Goal: Find specific page/section: Find specific page/section

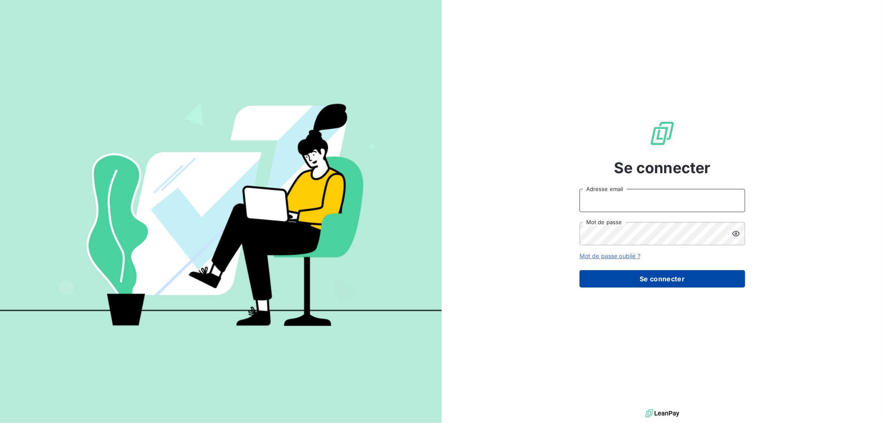
type input "[EMAIL_ADDRESS][DOMAIN_NAME]"
click at [641, 276] on button "Se connecter" at bounding box center [663, 278] width 166 height 17
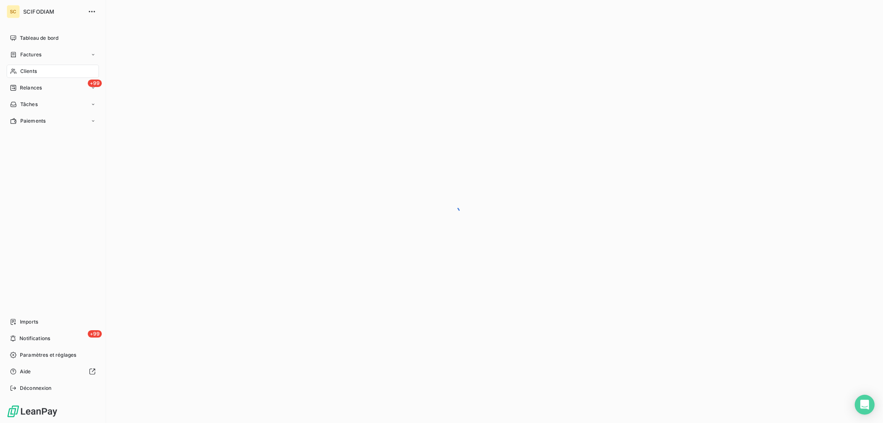
click at [28, 72] on span "Clients" at bounding box center [28, 71] width 17 height 7
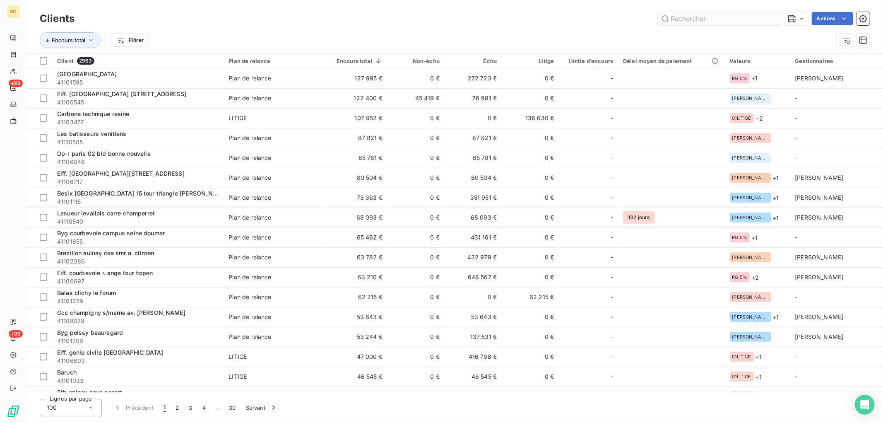
click at [698, 18] on input "text" at bounding box center [720, 18] width 124 height 13
type input "c"
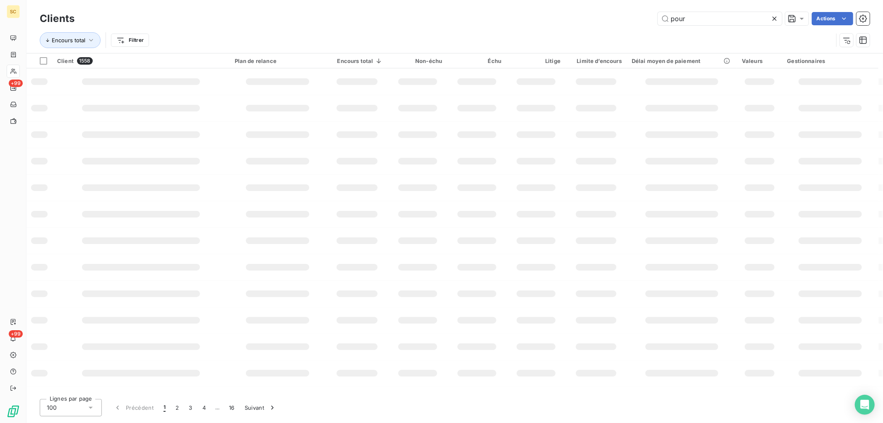
type input "pour"
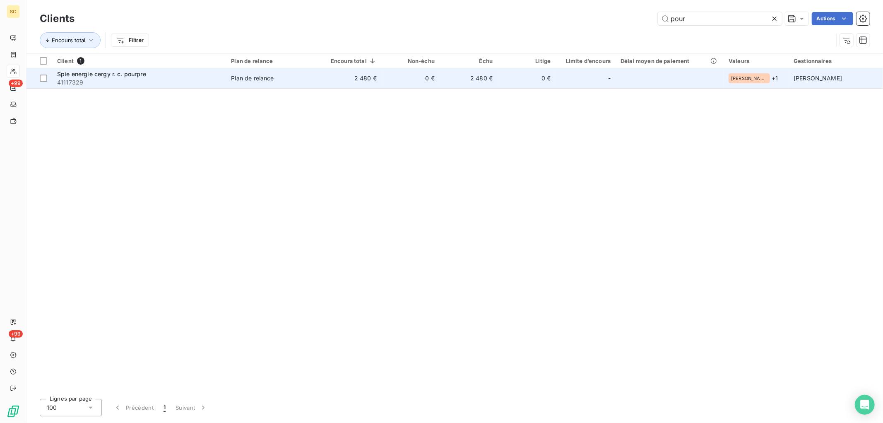
click at [408, 79] on td "0 €" at bounding box center [411, 78] width 58 height 20
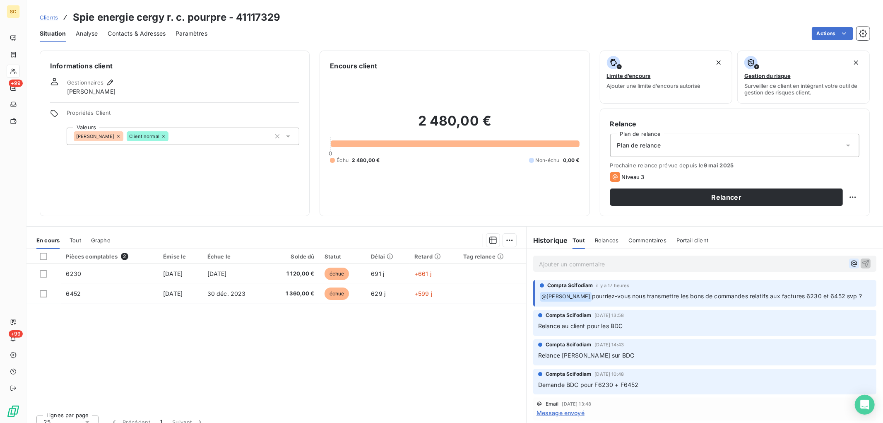
click at [850, 263] on icon "button" at bounding box center [854, 263] width 8 height 8
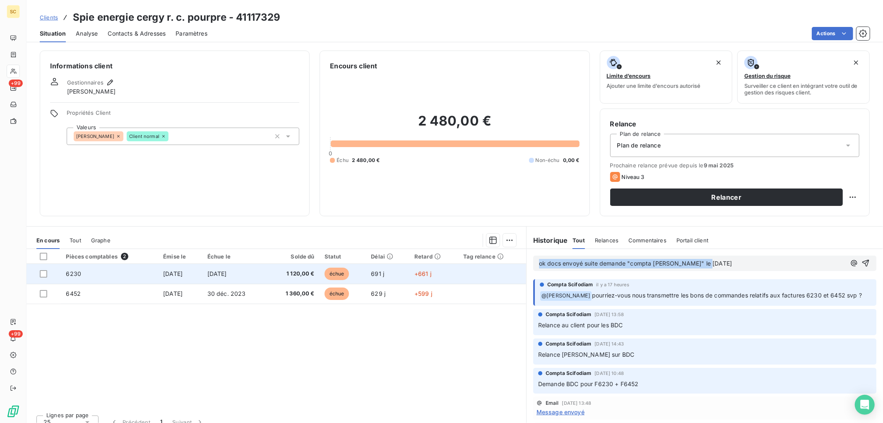
drag, startPoint x: 519, startPoint y: 264, endPoint x: 466, endPoint y: 267, distance: 53.5
click at [466, 267] on div "En cours Tout Graphe Pièces comptables 2 Émise le Échue le Solde dû Statut Déla…" at bounding box center [455, 329] width 857 height 207
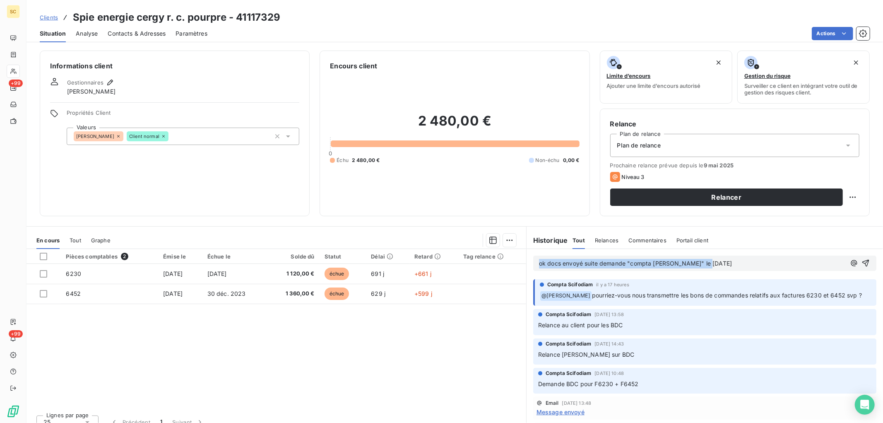
copy span "ok docs envoyé suite demande "compta [PERSON_NAME]" le [DATE]"
click at [862, 263] on icon "button" at bounding box center [866, 263] width 8 height 8
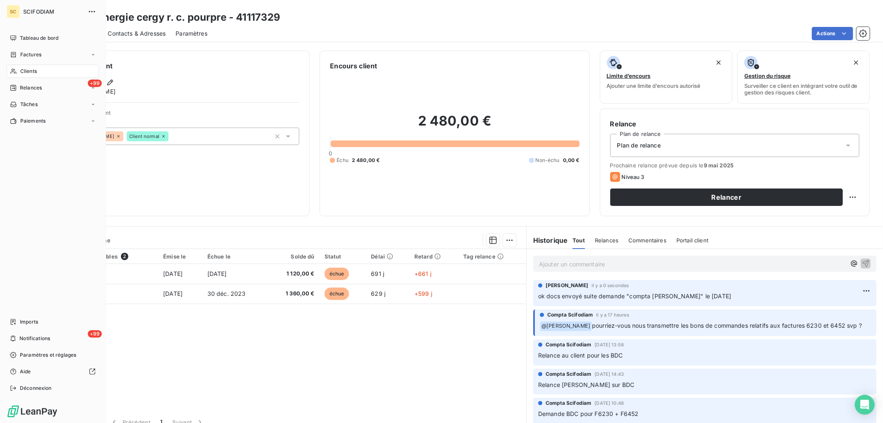
click at [19, 68] on div "Clients" at bounding box center [53, 71] width 92 height 13
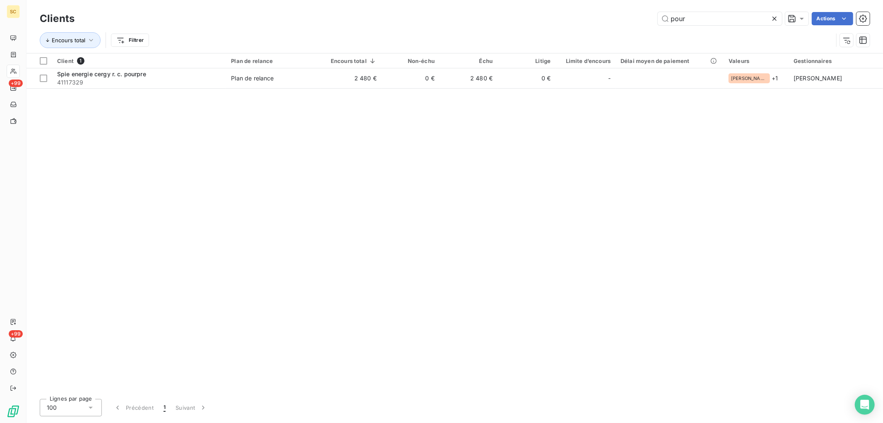
drag, startPoint x: 714, startPoint y: 19, endPoint x: 437, endPoint y: 10, distance: 277.6
click at [437, 10] on div "Clients pour Actions" at bounding box center [455, 18] width 830 height 17
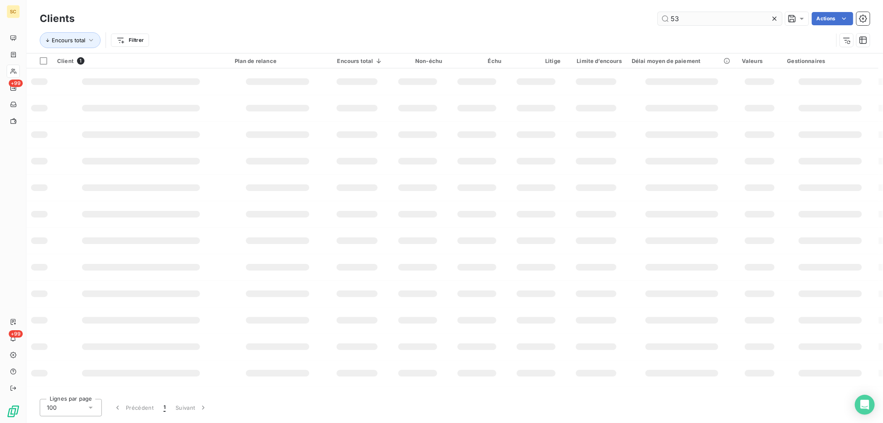
type input "5"
type input "card"
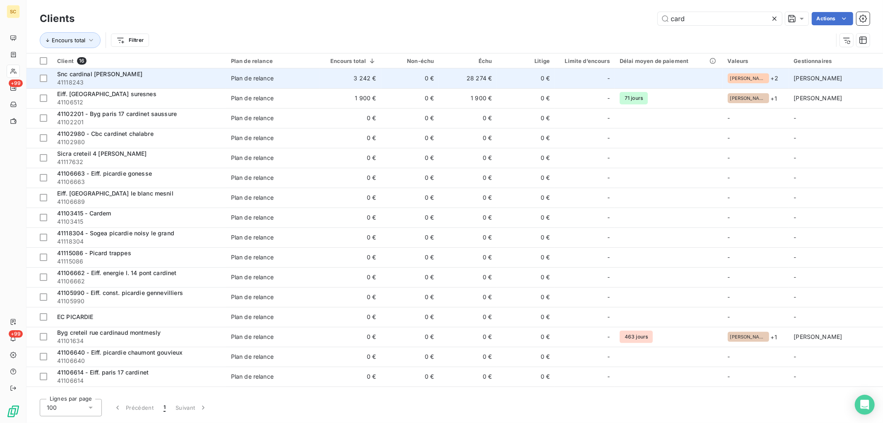
click at [262, 75] on div "Plan de relance" at bounding box center [252, 78] width 43 height 8
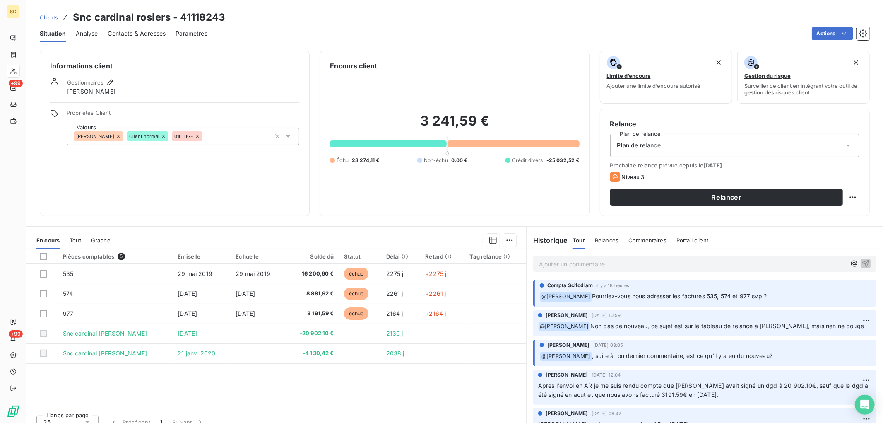
click at [599, 261] on p "Ajouter un commentaire ﻿" at bounding box center [692, 264] width 307 height 10
